Goal: Task Accomplishment & Management: Use online tool/utility

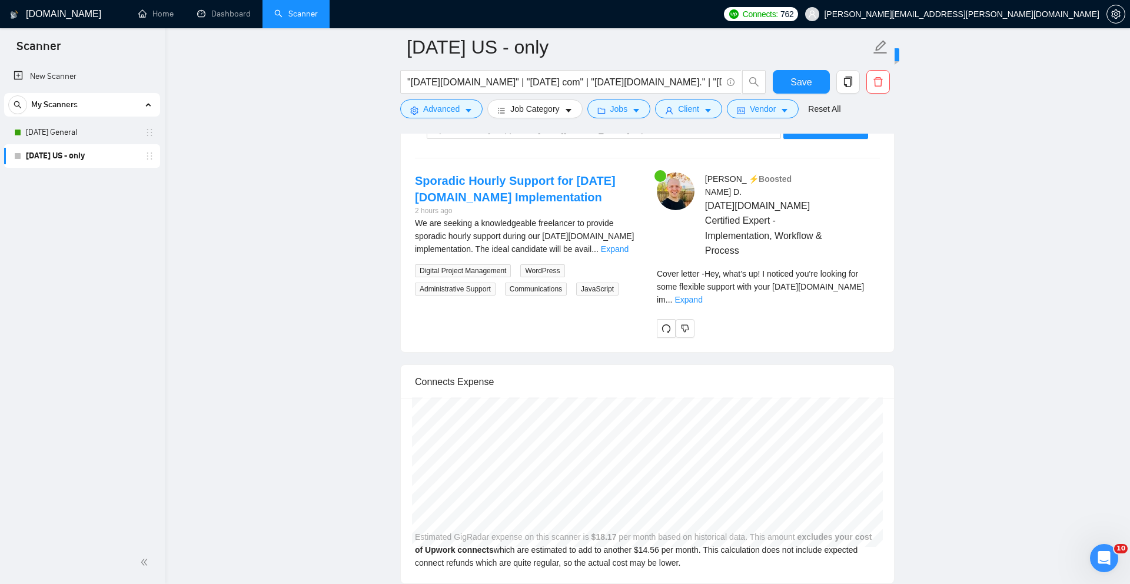
scroll to position [2350, 0]
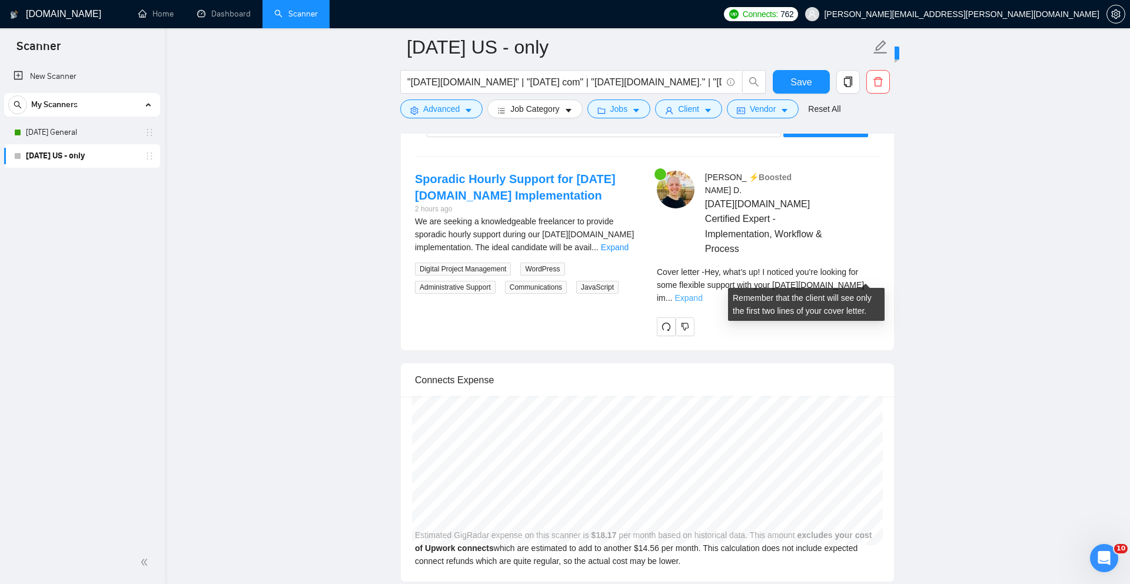
click at [702, 293] on link "Expand" at bounding box center [688, 297] width 28 height 9
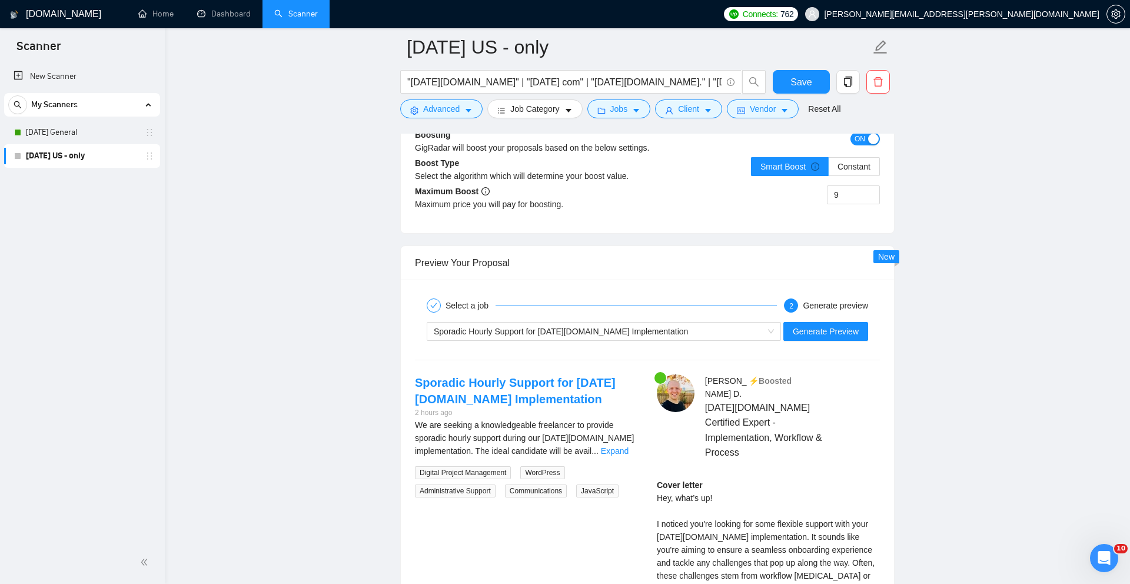
scroll to position [2065, 0]
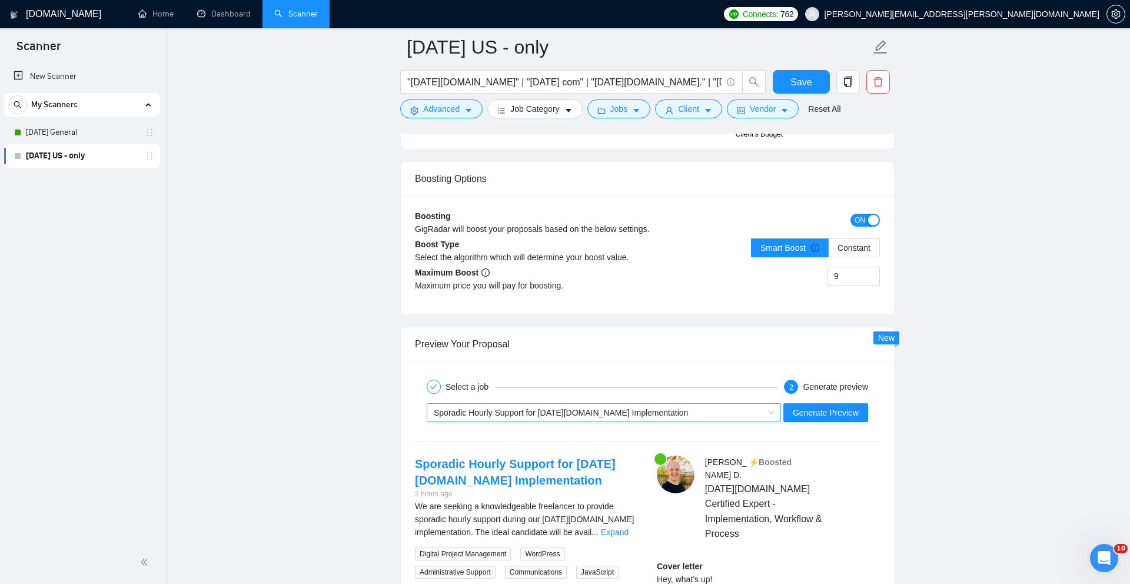
click at [663, 421] on div "Sporadic Hourly Support for [DATE][DOMAIN_NAME] Implementation" at bounding box center [599, 413] width 330 height 18
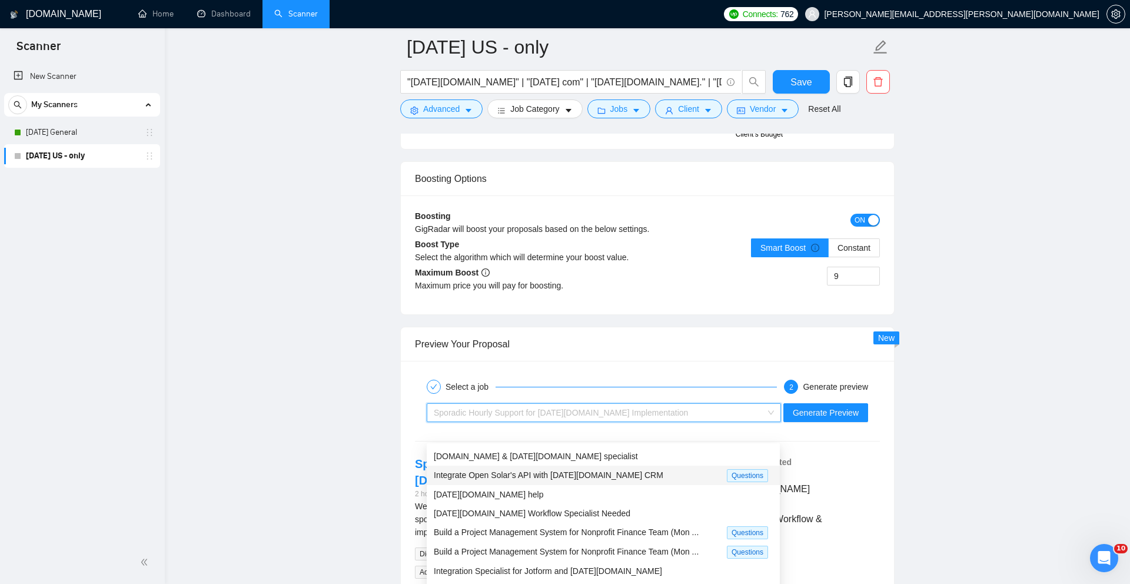
scroll to position [40, 0]
click at [601, 470] on span "Integrate Open Solar's API with [DATE][DOMAIN_NAME] CRM" at bounding box center [548, 471] width 229 height 9
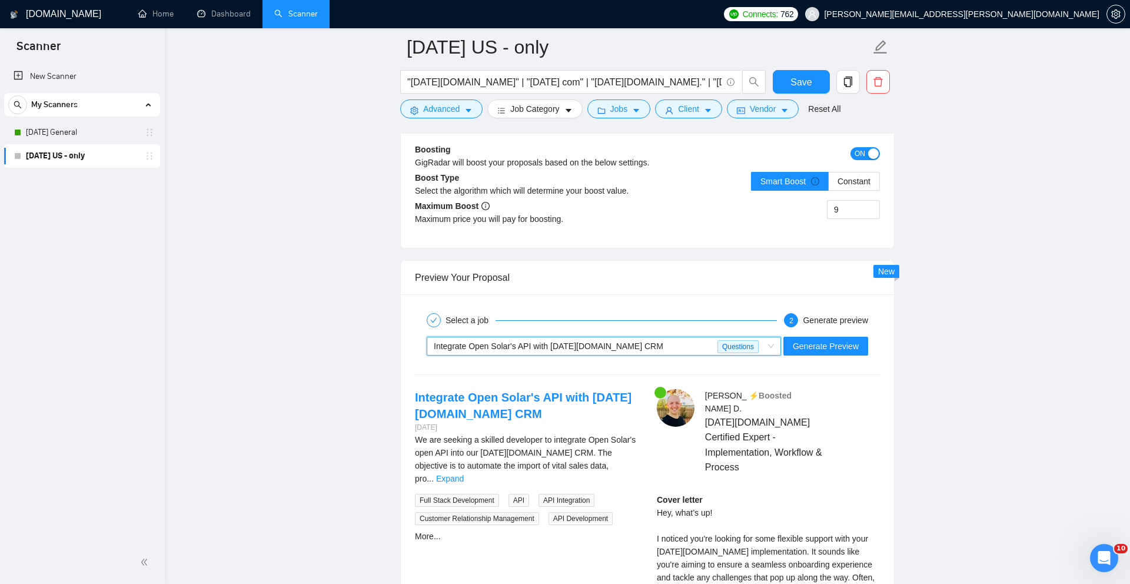
scroll to position [2132, 0]
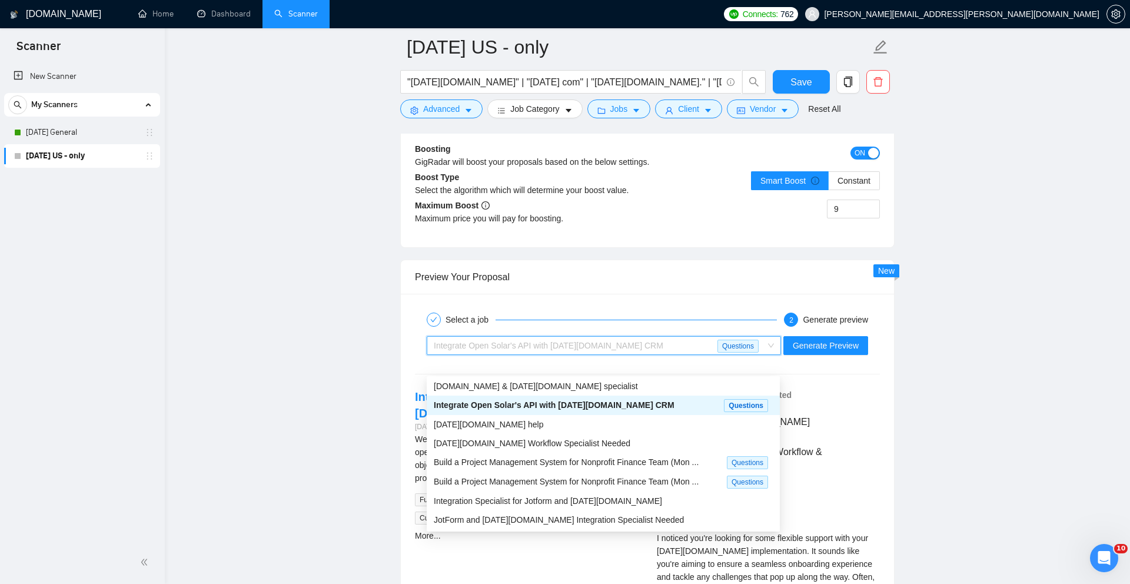
click at [653, 354] on div "Integrate Open Solar's API with [DATE][DOMAIN_NAME] CRM" at bounding box center [576, 346] width 284 height 18
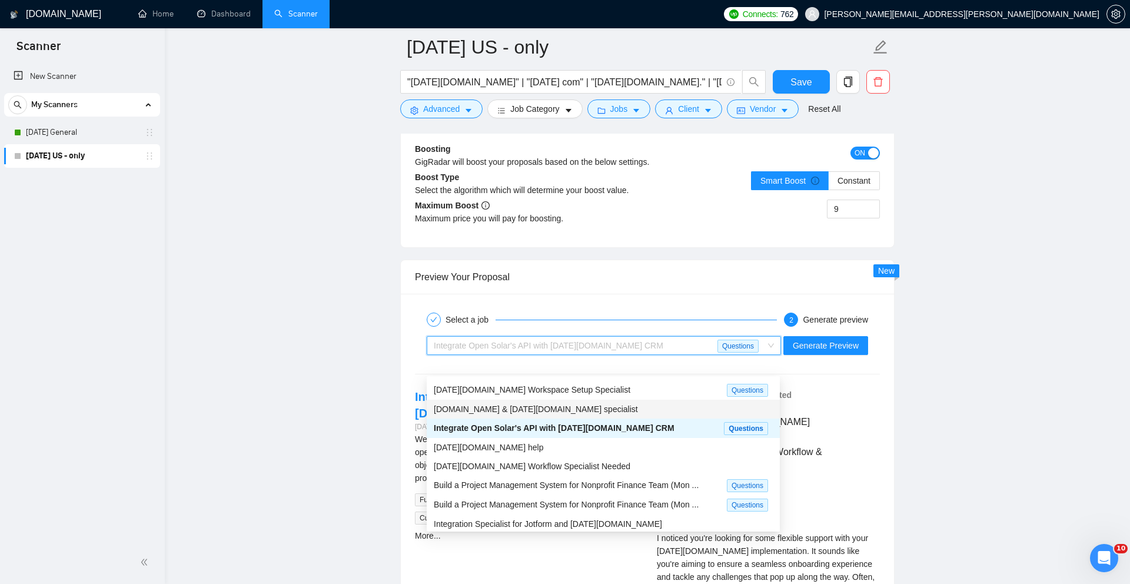
click at [599, 408] on div "[DOMAIN_NAME] & [DATE][DOMAIN_NAME] specialist" at bounding box center [603, 408] width 339 height 13
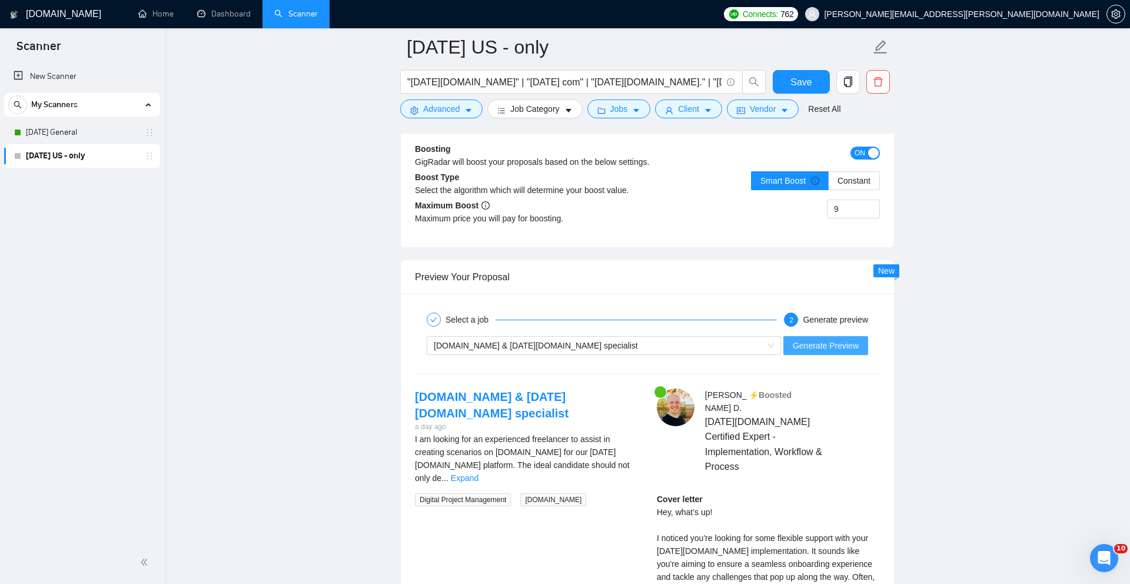
click at [857, 352] on span "Generate Preview" at bounding box center [826, 345] width 66 height 13
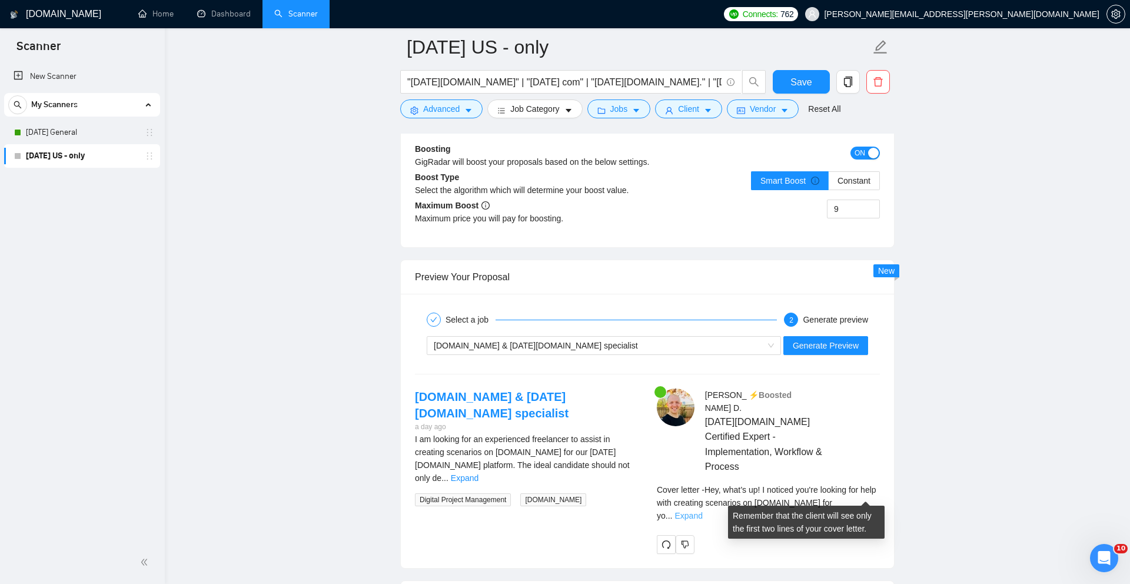
click at [702, 511] on link "Expand" at bounding box center [688, 515] width 28 height 9
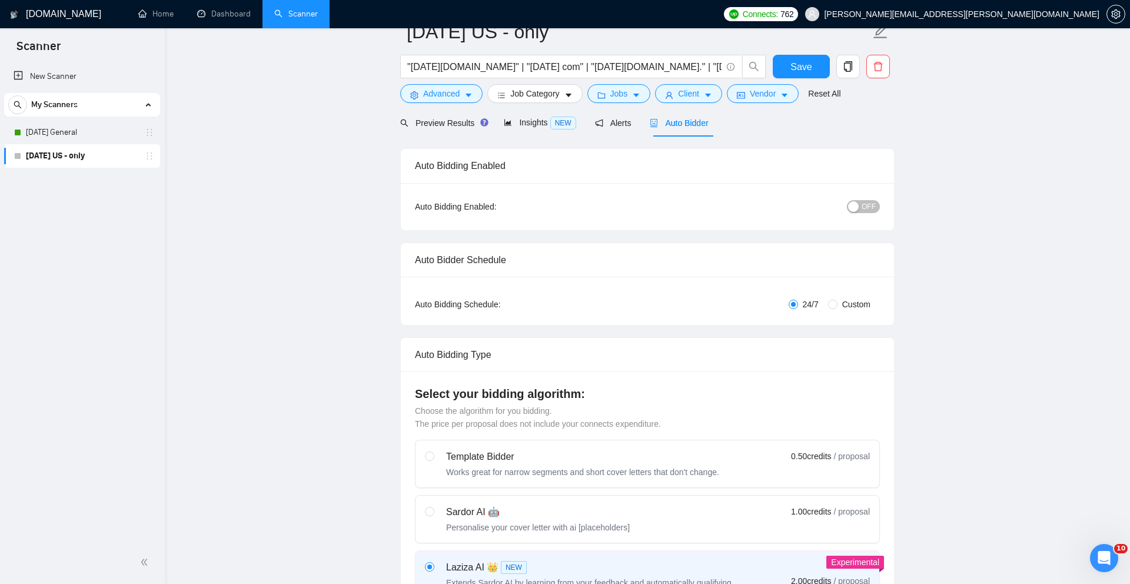
scroll to position [0, 0]
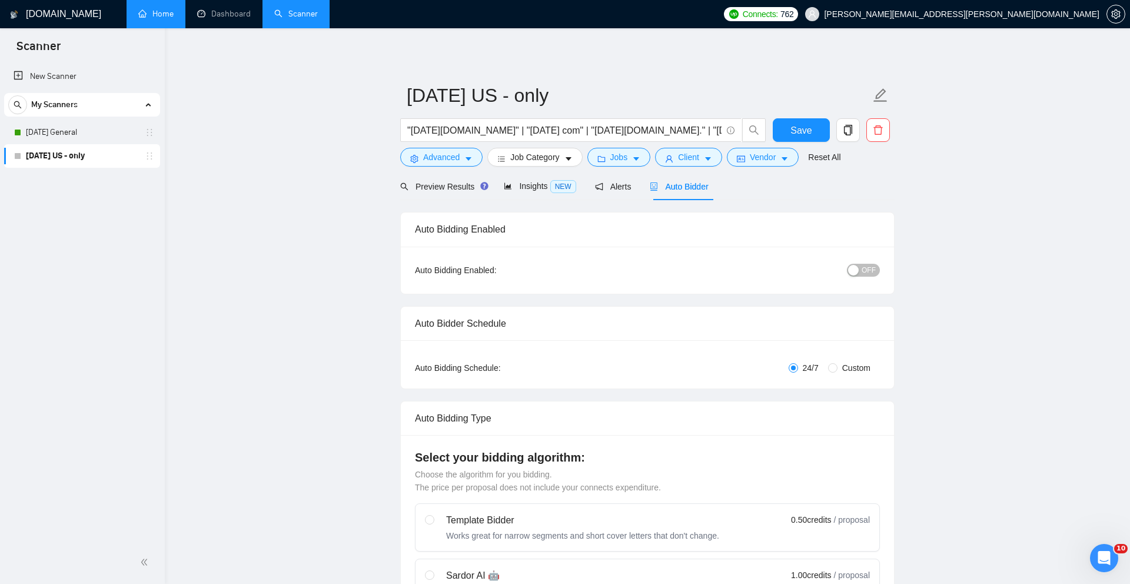
click at [156, 15] on link "Home" at bounding box center [155, 14] width 35 height 10
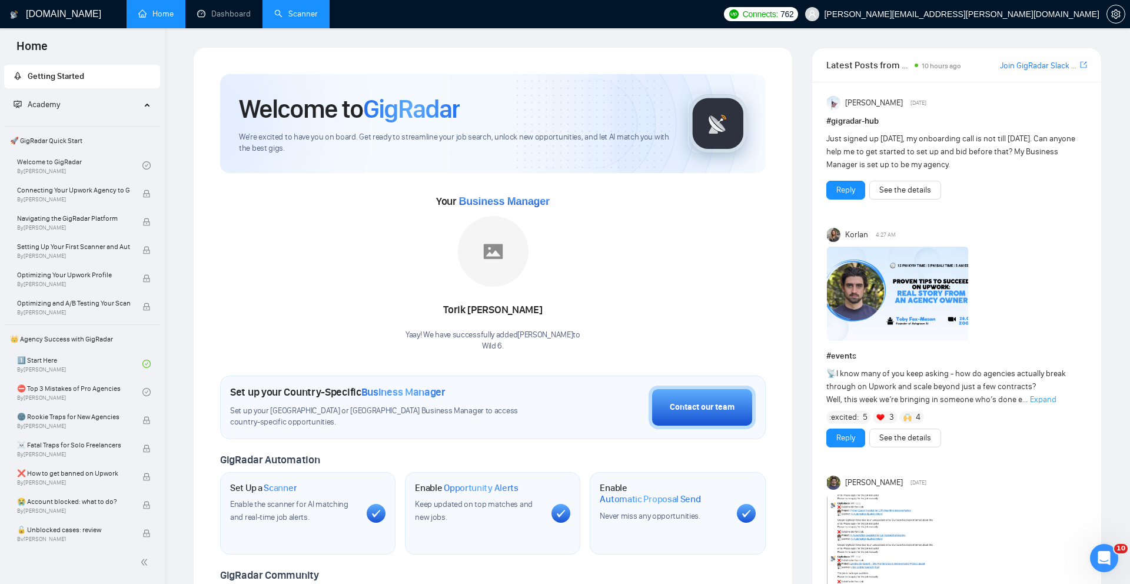
click at [302, 18] on link "Scanner" at bounding box center [296, 14] width 44 height 10
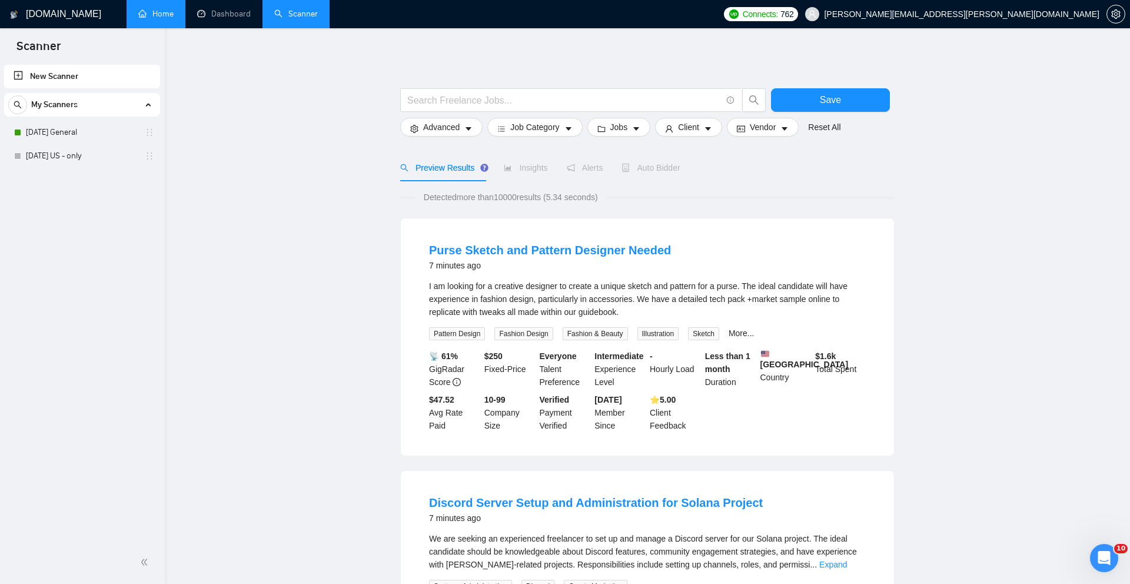
drag, startPoint x: 592, startPoint y: 56, endPoint x: 487, endPoint y: 56, distance: 104.7
